Goal: Task Accomplishment & Management: Use online tool/utility

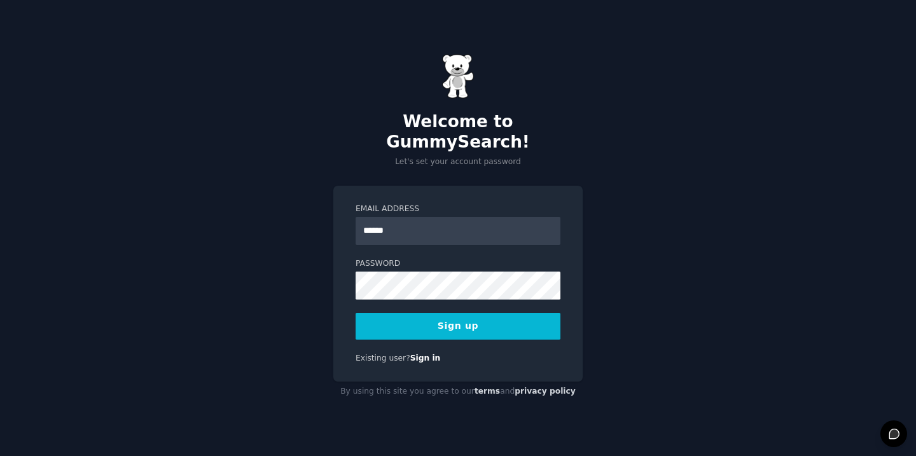
type input "**********"
click at [493, 325] on button "Sign up" at bounding box center [458, 326] width 205 height 27
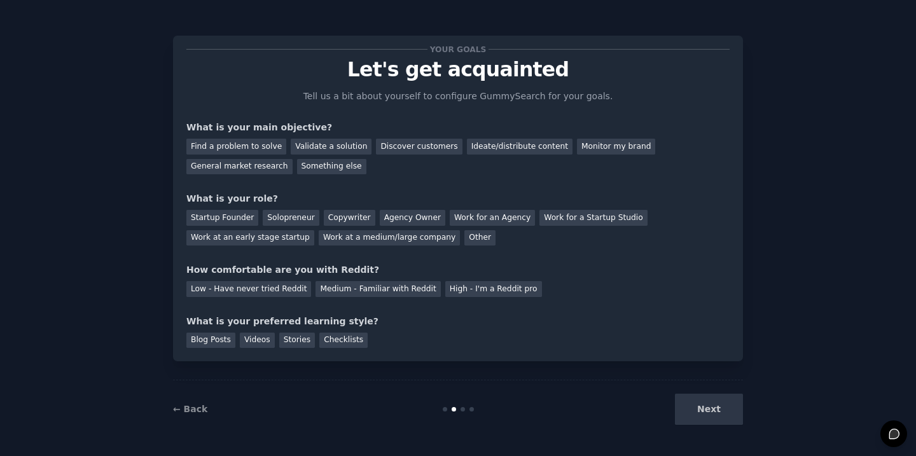
click at [706, 408] on div "Next" at bounding box center [648, 409] width 190 height 31
click at [698, 401] on div "Next" at bounding box center [648, 409] width 190 height 31
click at [697, 415] on div "Next" at bounding box center [648, 409] width 190 height 31
click at [265, 141] on div "Find a problem to solve" at bounding box center [236, 147] width 100 height 16
click at [231, 217] on div "Startup Founder" at bounding box center [222, 218] width 72 height 16
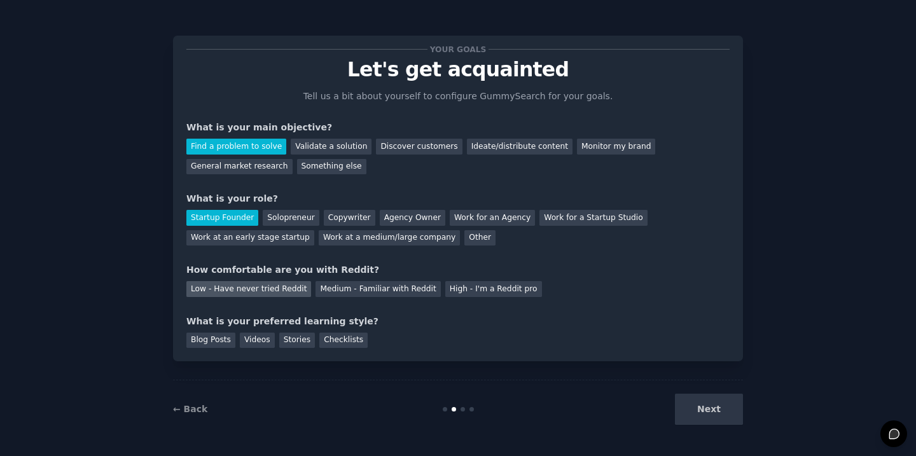
click at [284, 294] on div "Low - Have never tried Reddit" at bounding box center [248, 289] width 125 height 16
click at [282, 337] on div "Stories" at bounding box center [297, 341] width 36 height 16
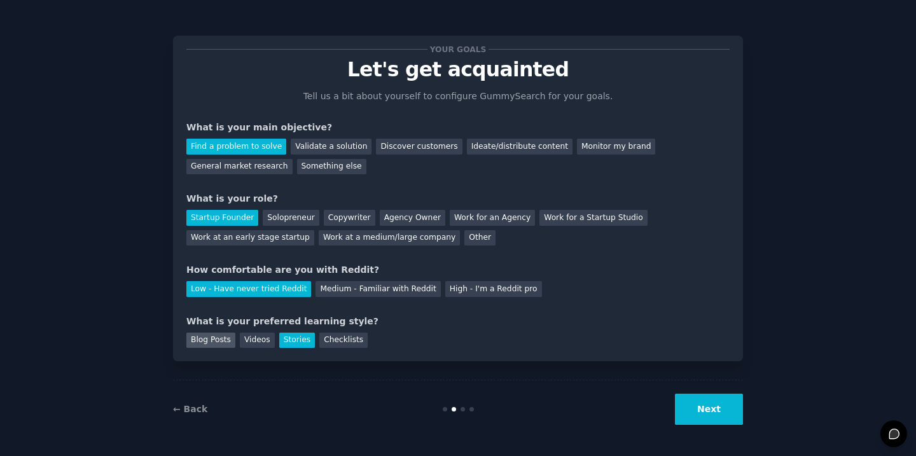
click at [211, 337] on div "Blog Posts" at bounding box center [210, 341] width 49 height 16
click at [731, 415] on button "Next" at bounding box center [709, 409] width 68 height 31
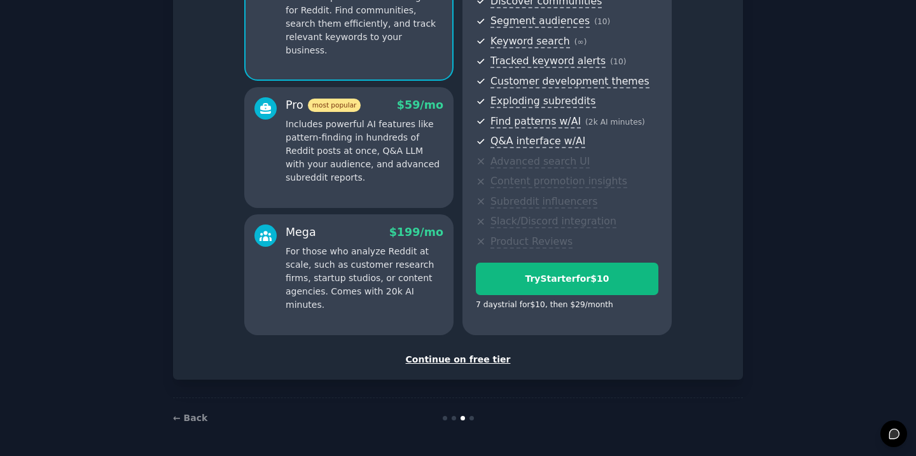
click at [468, 360] on div "Continue on free tier" at bounding box center [458, 359] width 544 height 13
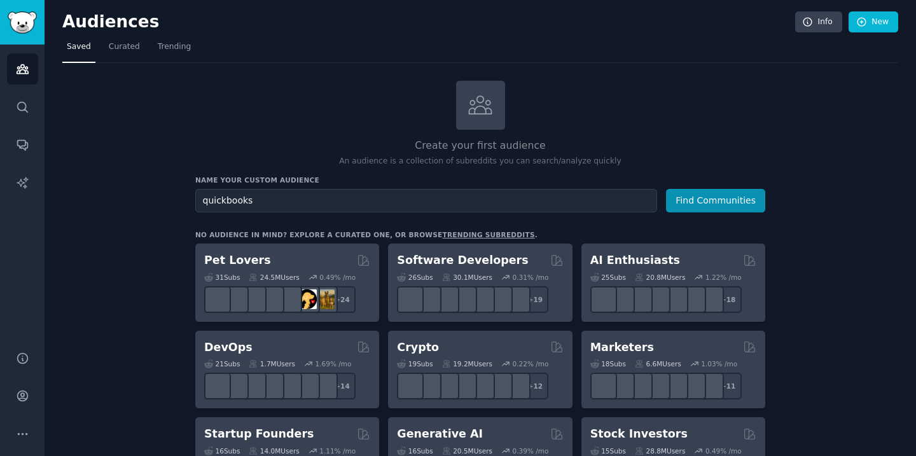
type input "quickbooks"
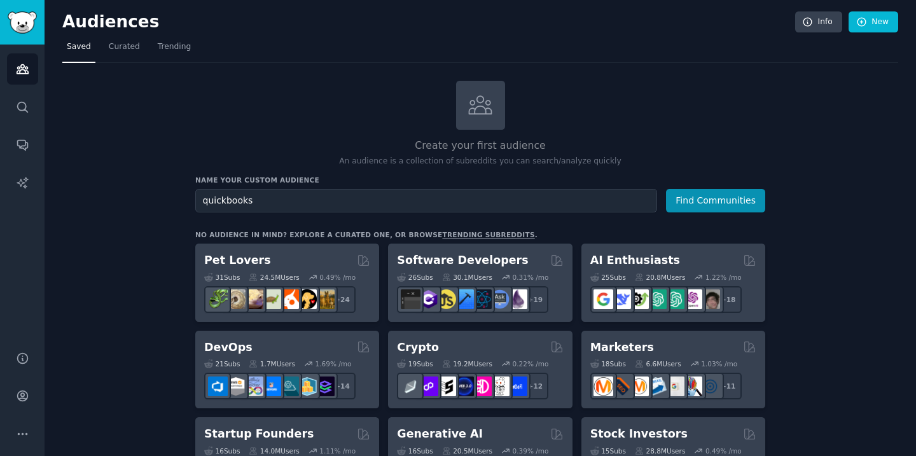
click at [666, 189] on button "Find Communities" at bounding box center [715, 201] width 99 height 24
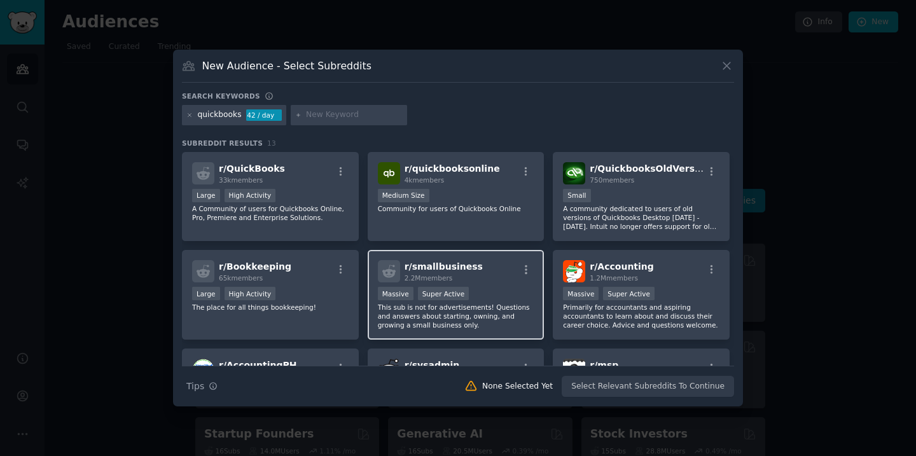
click at [504, 293] on div ">= 95th percentile for submissions / day Massive Super Active" at bounding box center [456, 295] width 157 height 16
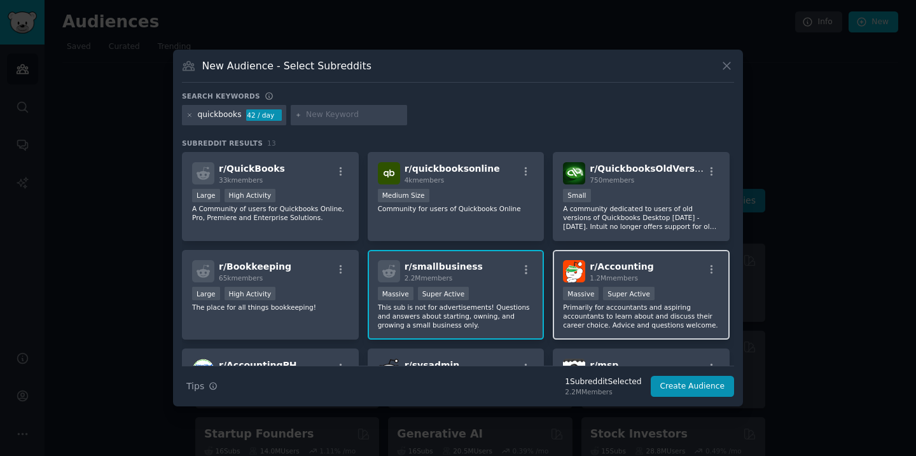
click at [698, 302] on div ">= 95th percentile for submissions / day Massive Super Active" at bounding box center [641, 295] width 157 height 16
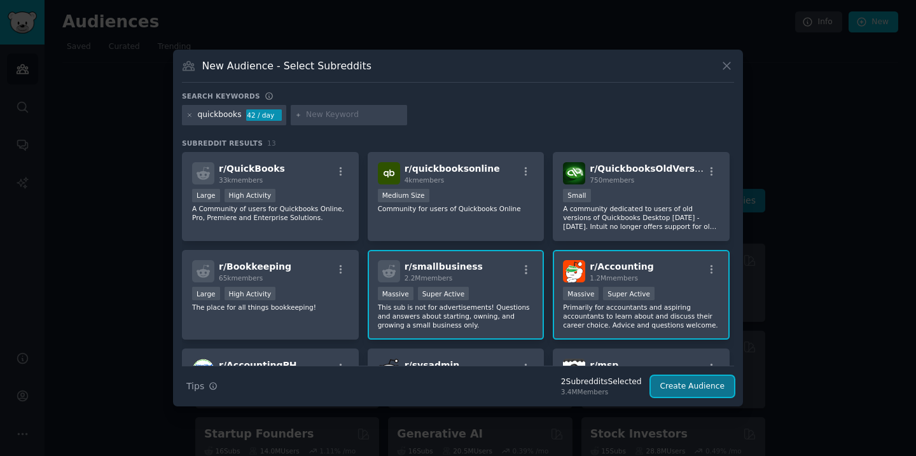
click at [682, 378] on button "Create Audience" at bounding box center [693, 387] width 84 height 22
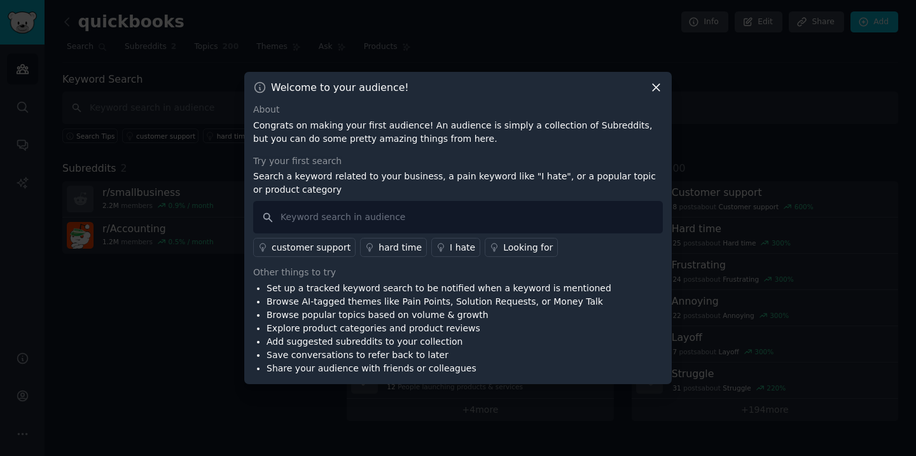
click at [659, 87] on icon at bounding box center [656, 87] width 13 height 13
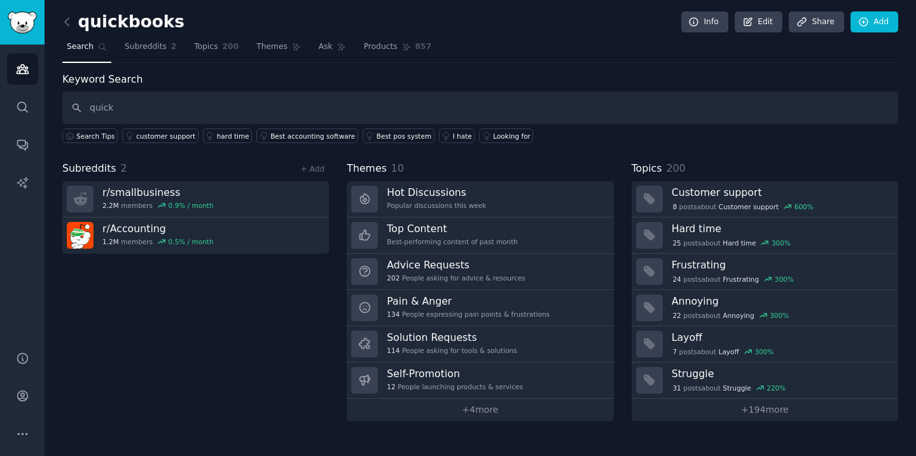
click at [325, 162] on div "+ Add" at bounding box center [312, 168] width 33 height 13
click at [314, 165] on link "+ Add" at bounding box center [312, 169] width 24 height 9
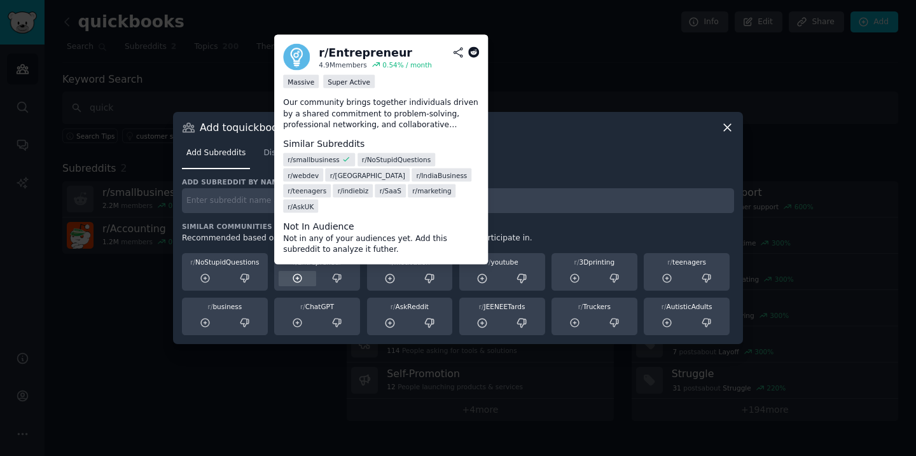
click at [304, 279] on div at bounding box center [298, 279] width 38 height 16
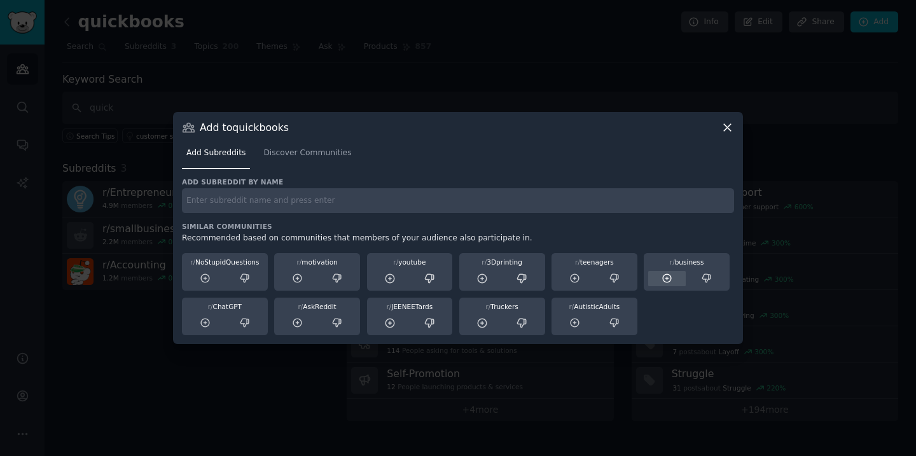
click at [670, 281] on icon at bounding box center [667, 278] width 11 height 11
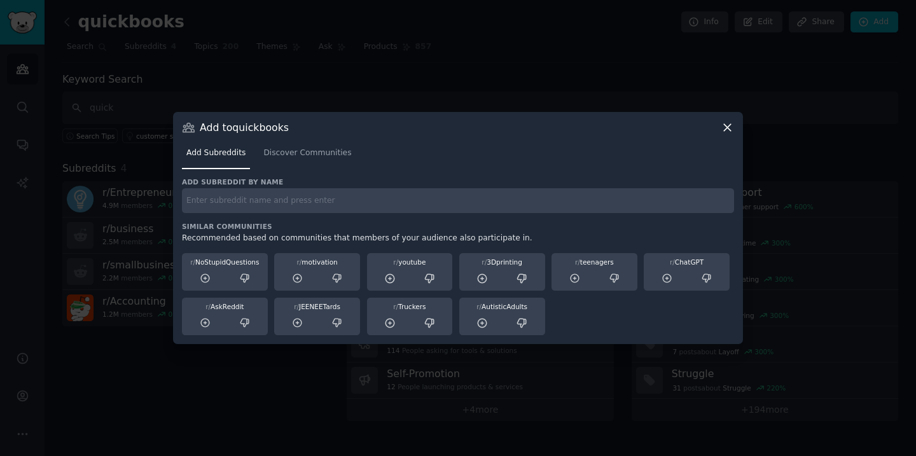
click at [731, 129] on icon at bounding box center [727, 127] width 13 height 13
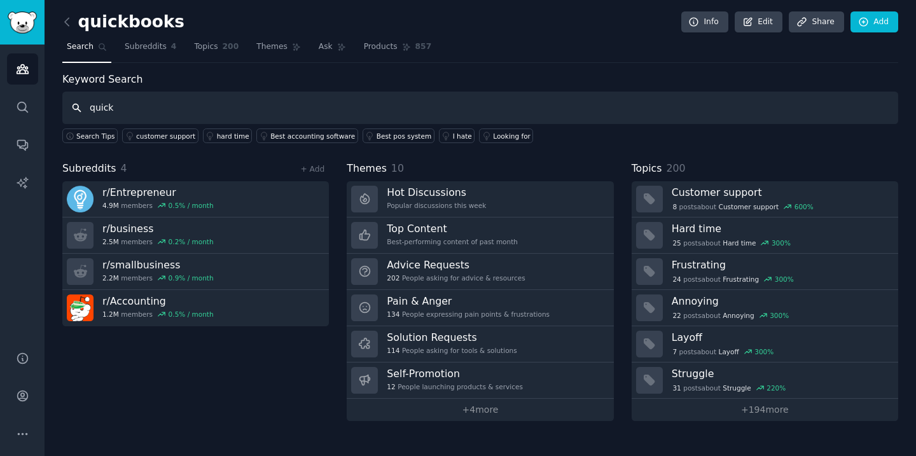
click at [328, 112] on input "quick" at bounding box center [480, 108] width 836 height 32
type input "quickbooks"
